Goal: Task Accomplishment & Management: Use online tool/utility

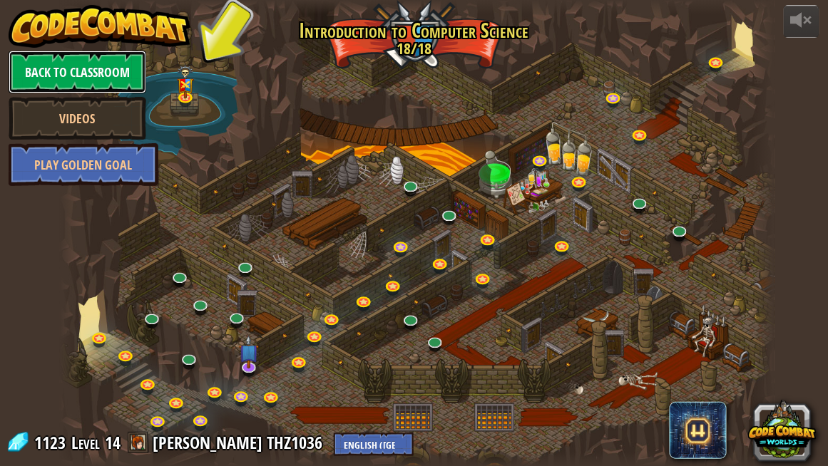
click at [69, 67] on link "Back to Classroom" at bounding box center [78, 72] width 138 height 43
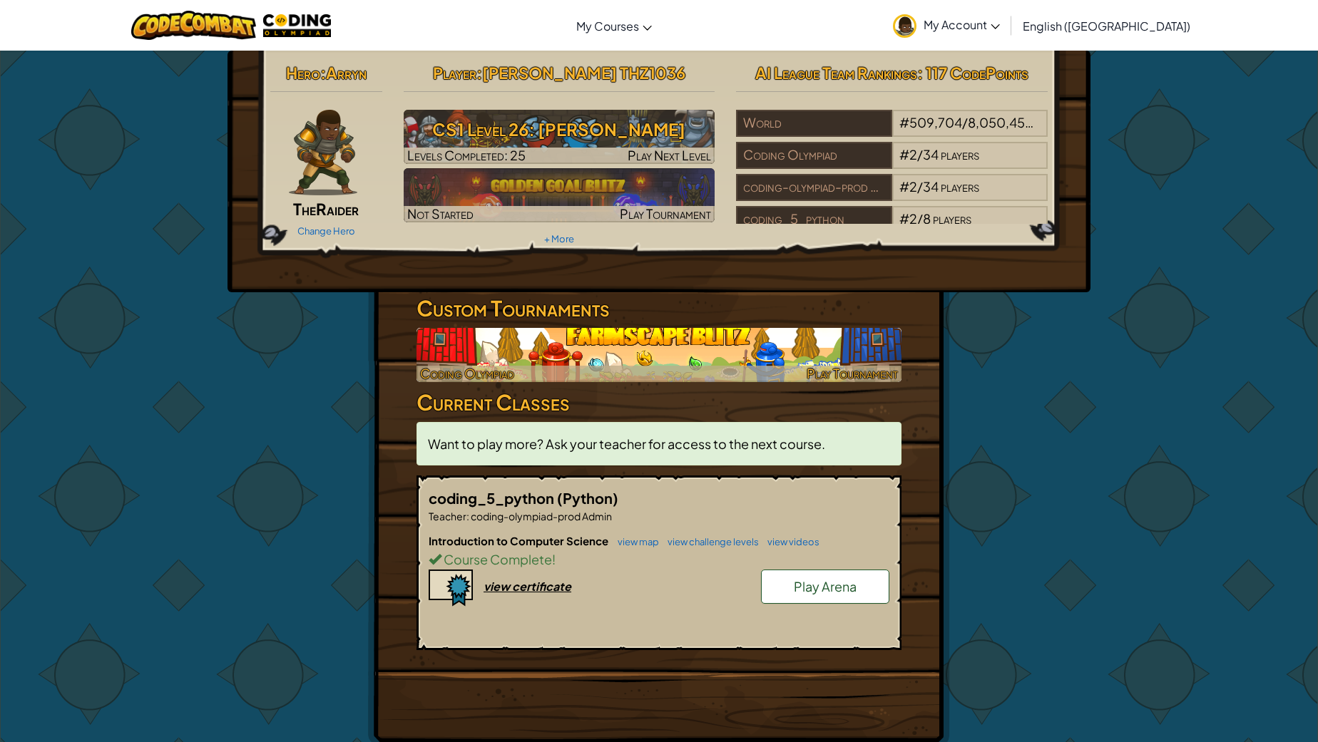
click at [827, 381] on span "Play Tournament" at bounding box center [851, 373] width 91 height 16
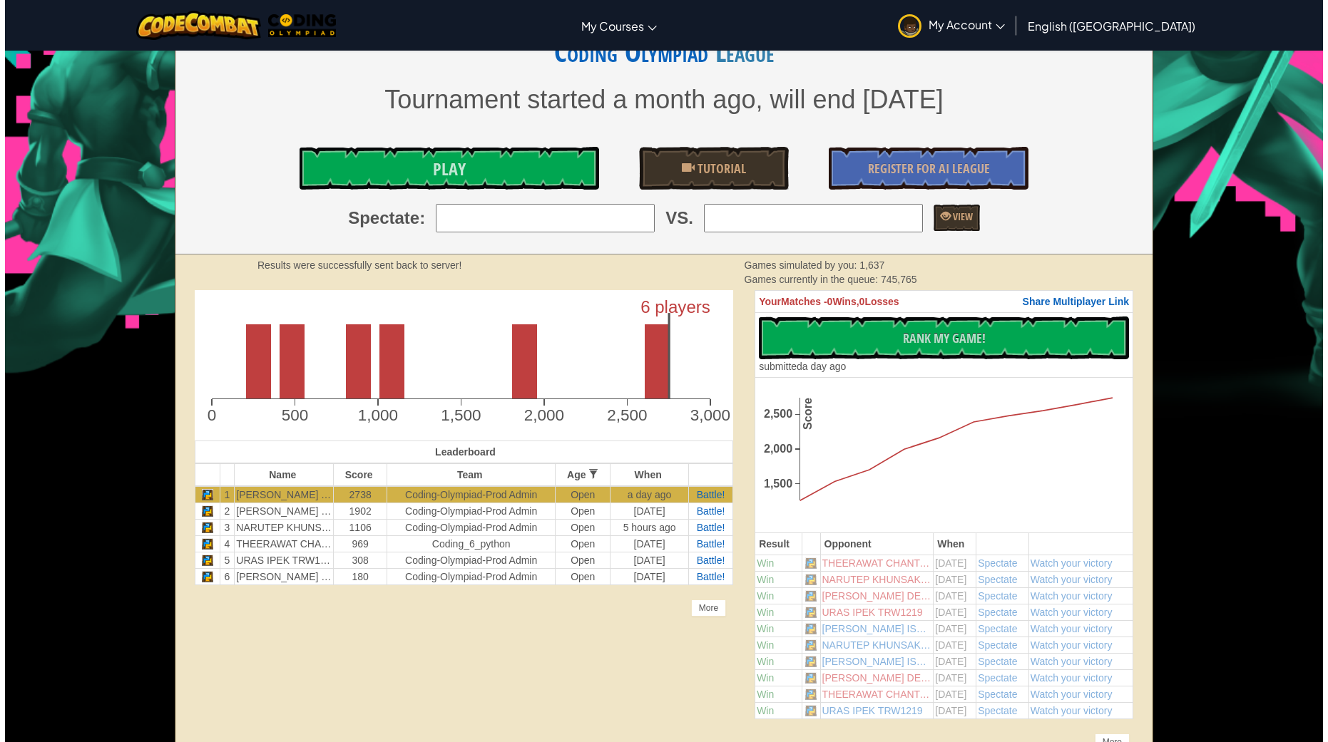
scroll to position [259, 0]
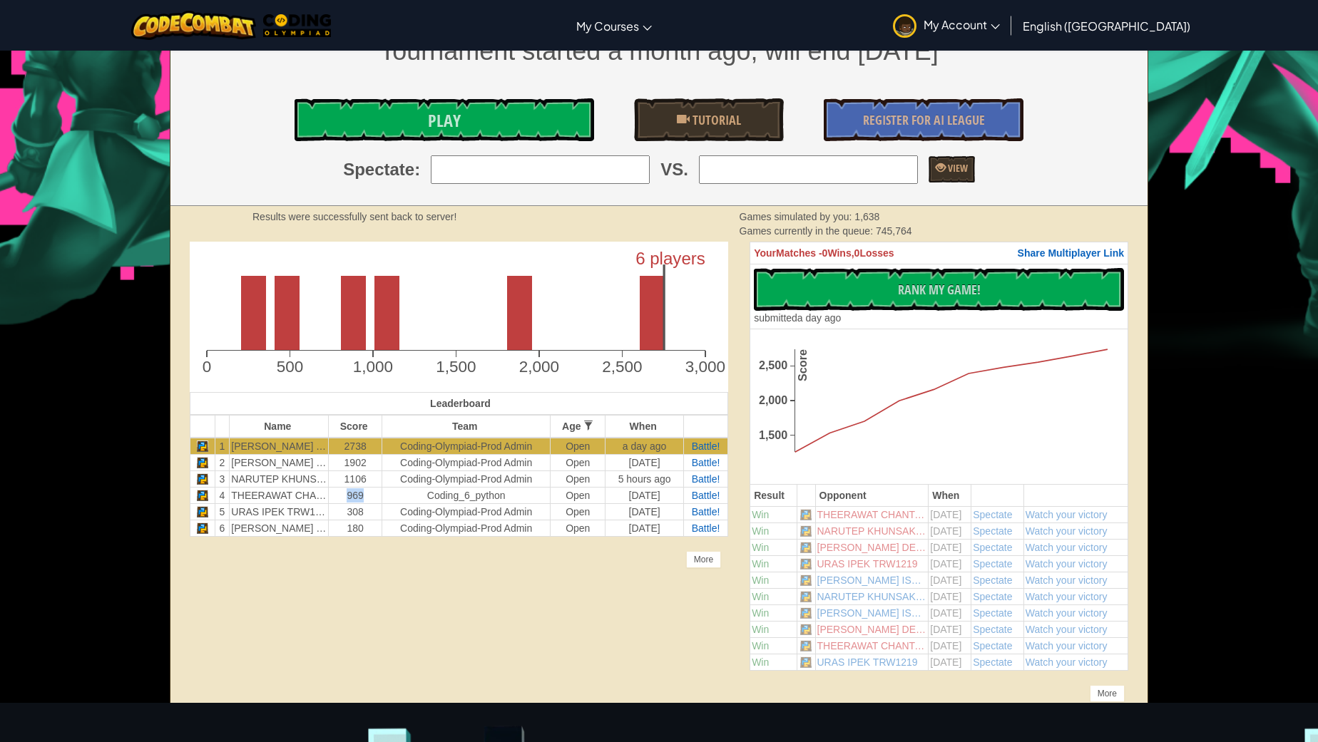
drag, startPoint x: 376, startPoint y: 491, endPoint x: 337, endPoint y: 491, distance: 39.2
click at [337, 466] on td "969" at bounding box center [355, 496] width 53 height 16
drag, startPoint x: 373, startPoint y: 504, endPoint x: 376, endPoint y: 518, distance: 14.7
click at [344, 466] on td "308" at bounding box center [355, 512] width 53 height 16
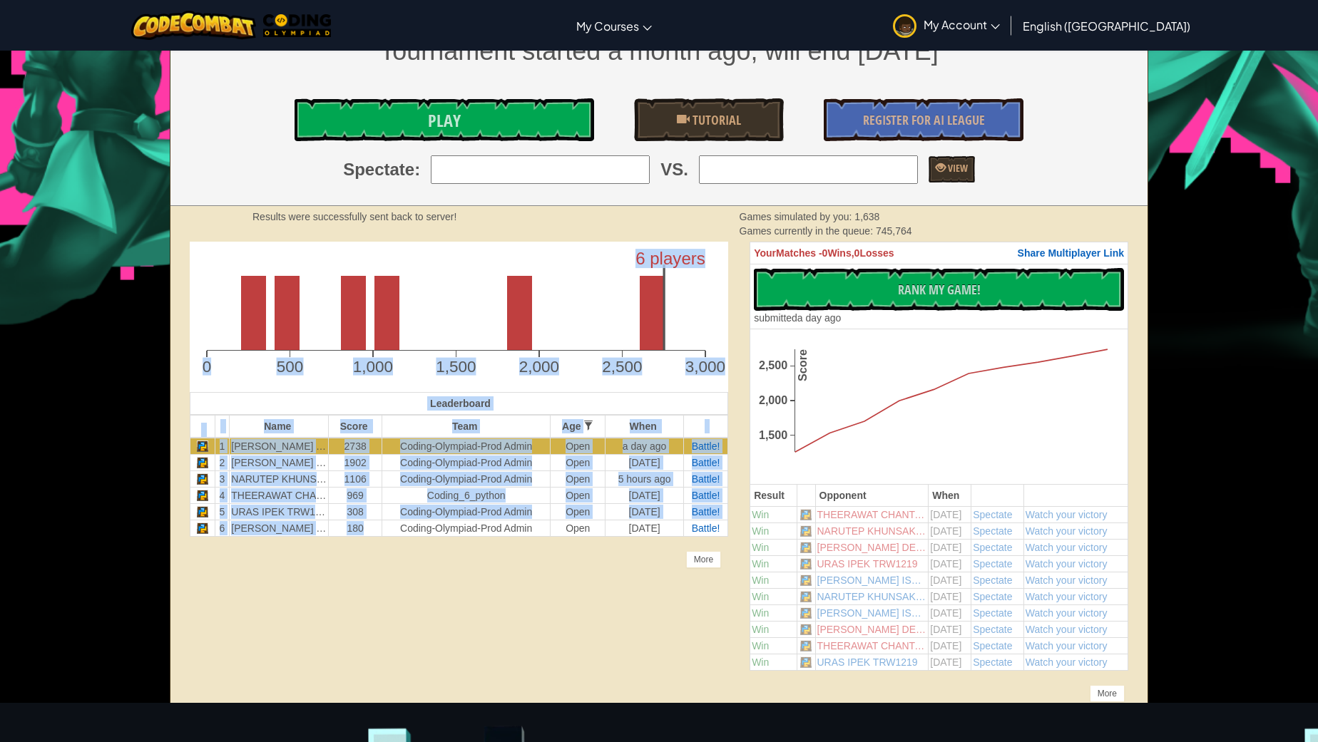
drag, startPoint x: 379, startPoint y: 521, endPoint x: 351, endPoint y: 521, distance: 28.5
click at [342, 466] on div "Unlock the full potential of the AI League. Get Full Access Contact our team [D…" at bounding box center [459, 405] width 560 height 327
click at [389, 466] on td "coding-olympiad-prod Admin" at bounding box center [466, 479] width 168 height 16
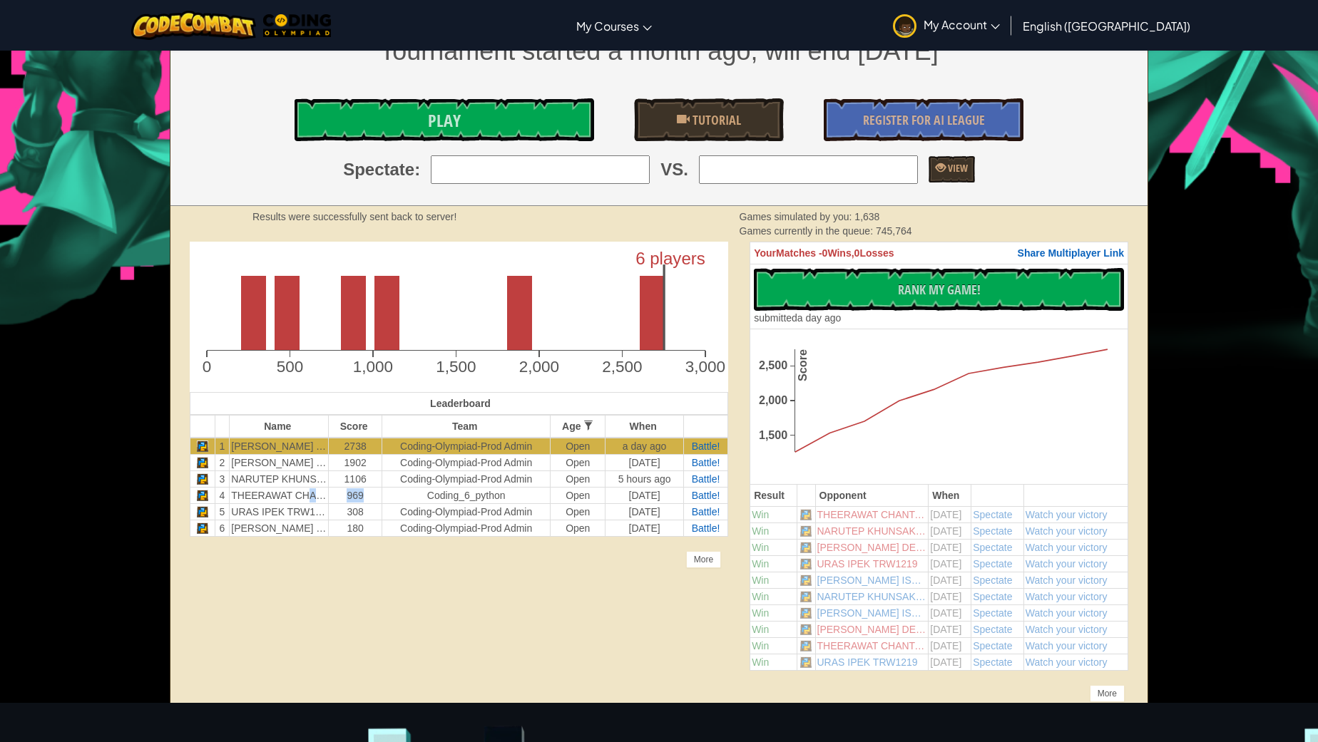
drag, startPoint x: 371, startPoint y: 493, endPoint x: 312, endPoint y: 494, distance: 59.9
click at [312, 466] on tr "4 THEERAWAT CHANTAROTAI THL1038 969 coding_6_python Open [DATE] Battle!" at bounding box center [459, 496] width 538 height 16
click at [379, 466] on td "1106" at bounding box center [355, 479] width 53 height 16
drag, startPoint x: 371, startPoint y: 471, endPoint x: 337, endPoint y: 471, distance: 33.5
click at [337, 466] on td "1106" at bounding box center [355, 479] width 53 height 16
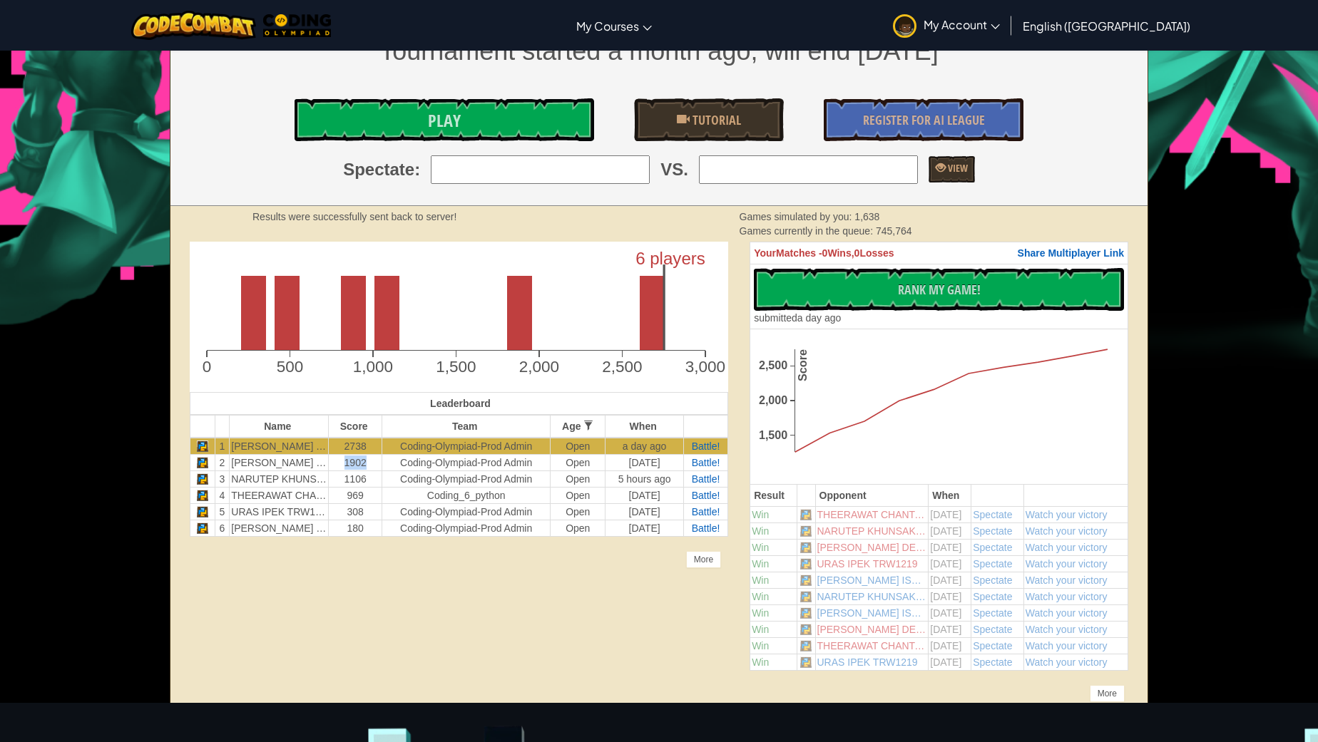
drag, startPoint x: 374, startPoint y: 456, endPoint x: 341, endPoint y: 453, distance: 33.6
click at [339, 455] on td "1902" at bounding box center [355, 463] width 53 height 16
click at [362, 376] on icon "6 players 0 500 1,000 1,500 2,000 2,500 3,000" at bounding box center [459, 313] width 538 height 143
drag, startPoint x: 226, startPoint y: 492, endPoint x: 337, endPoint y: 495, distance: 111.3
click at [337, 466] on tr "4 THEERAWAT CHANTAROTAI THL1038 969 coding_6_python Open [DATE] Battle!" at bounding box center [459, 496] width 538 height 16
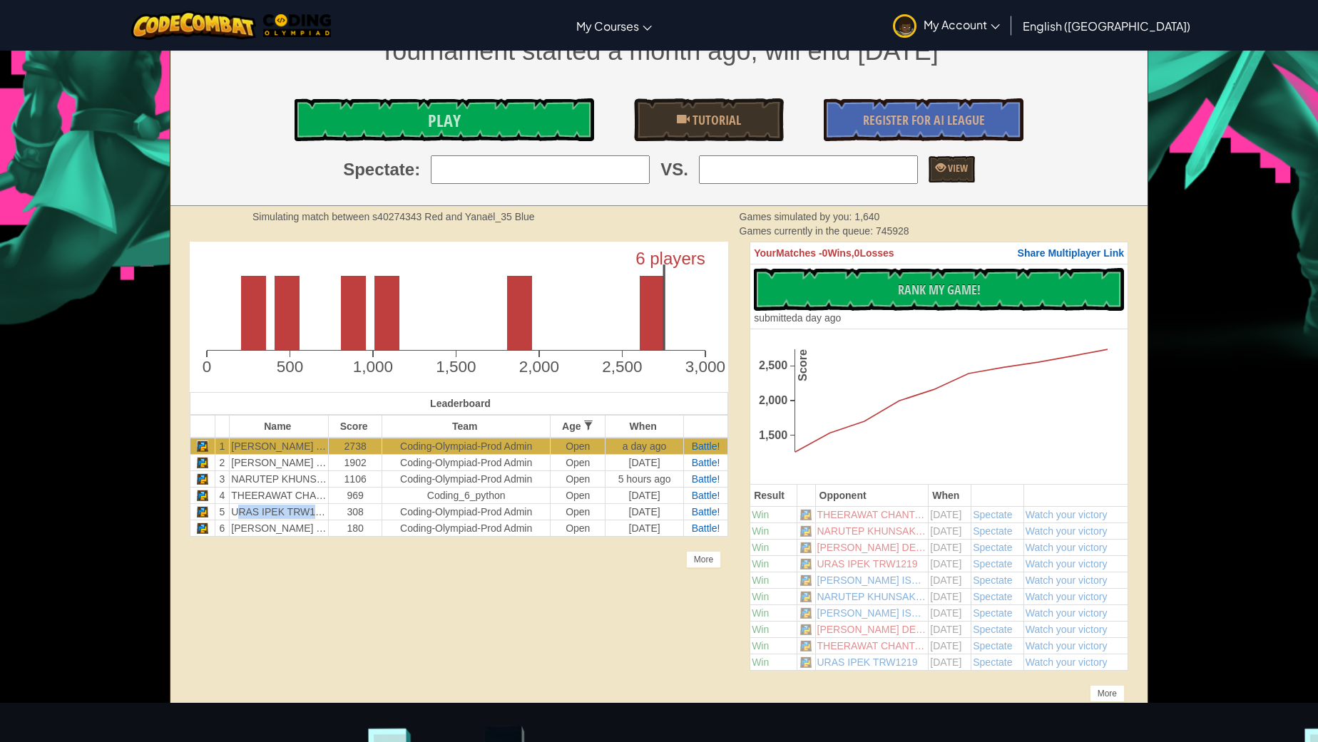
drag, startPoint x: 235, startPoint y: 506, endPoint x: 347, endPoint y: 516, distance: 113.1
click at [347, 466] on tbody "1 [PERSON_NAME] THZ1036 2738 coding-olympiad-prod Admin Open a day ago Battle! …" at bounding box center [459, 487] width 538 height 99
drag, startPoint x: 284, startPoint y: 528, endPoint x: 376, endPoint y: 527, distance: 92.7
click at [355, 466] on tr "6 [PERSON_NAME] DEU1014 180 coding-olympiad-prod Admin Open [DATE] Battle!" at bounding box center [459, 528] width 538 height 16
click at [341, 466] on td "969" at bounding box center [355, 496] width 53 height 16
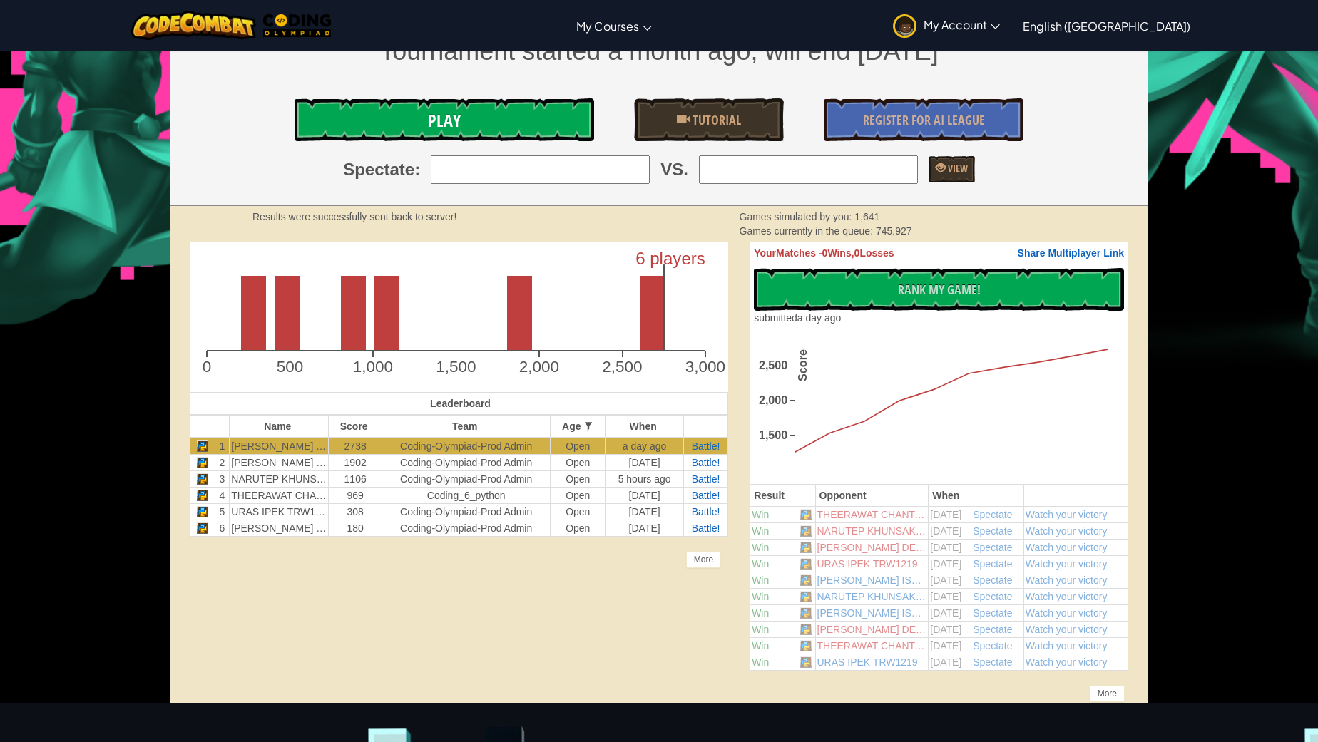
click at [459, 122] on span "Play" at bounding box center [444, 120] width 33 height 23
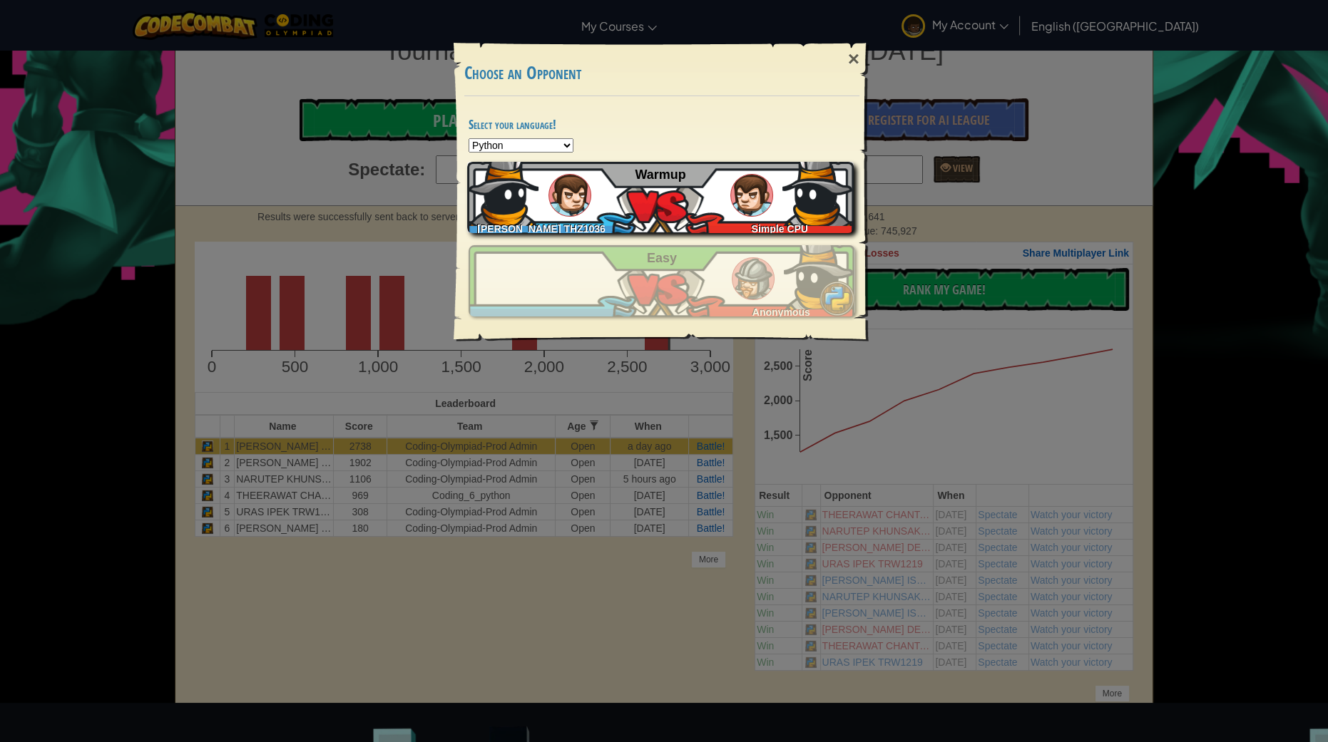
click at [528, 216] on img at bounding box center [502, 190] width 71 height 71
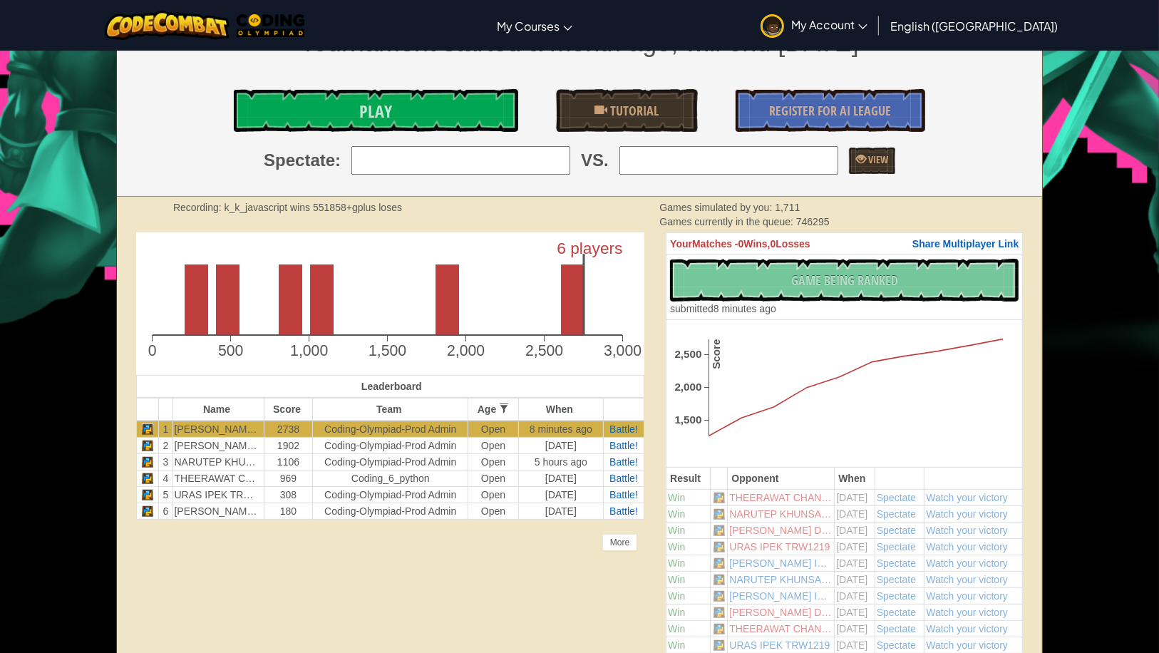
scroll to position [259, 0]
